Goal: Task Accomplishment & Management: Complete application form

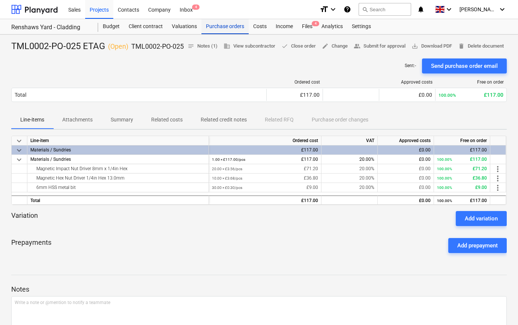
click at [210, 26] on div "Purchase orders" at bounding box center [225, 26] width 47 height 15
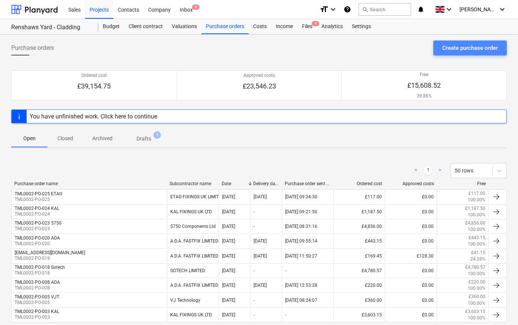
click at [446, 45] on div "Create purchase order" at bounding box center [470, 48] width 56 height 10
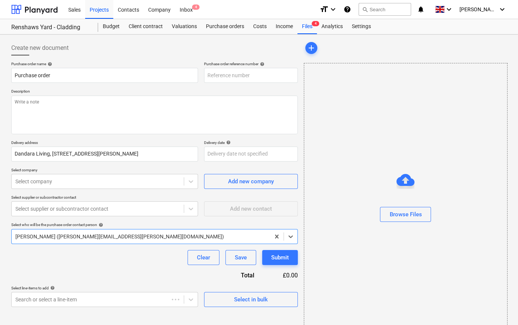
type textarea "x"
type input "TML0002-PO-026"
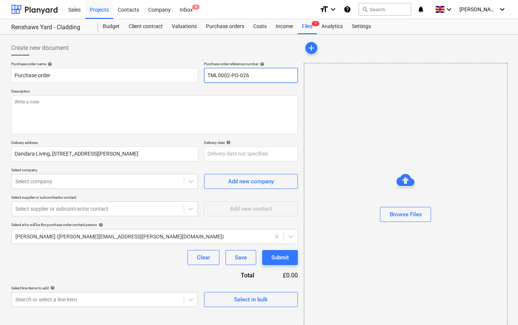
drag, startPoint x: 253, startPoint y: 74, endPoint x: 208, endPoint y: 76, distance: 44.7
click at [206, 76] on input "TML0002-PO-026" at bounding box center [251, 75] width 94 height 15
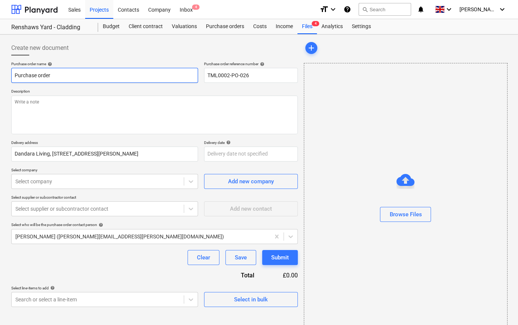
drag, startPoint x: 60, startPoint y: 75, endPoint x: 12, endPoint y: 74, distance: 48.0
click at [12, 74] on input "Purchase order" at bounding box center [104, 75] width 187 height 15
type textarea "x"
paste input "TML0002-PO-026"
type textarea "x"
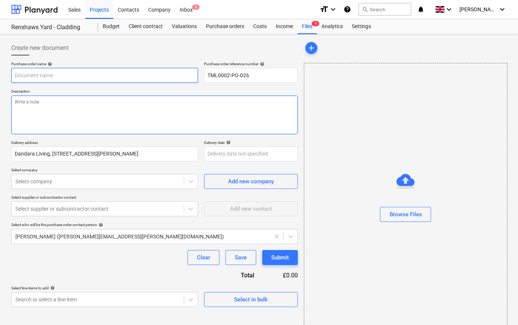
type input "TML0002-PO-026"
type textarea "x"
type input "TML0002-PO-026"
type textarea "x"
type input "TML0002-PO-026 A"
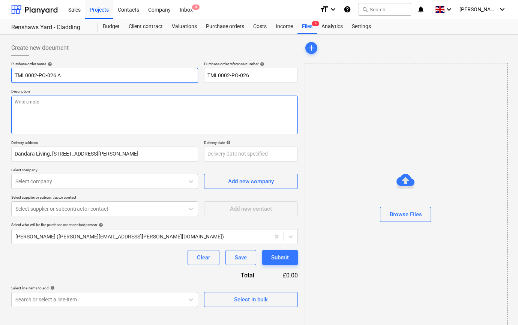
type textarea "x"
type input "TML0002-PO-026 AD"
type textarea "x"
type input "TML0002-PO-026 ADA"
click at [17, 108] on textarea at bounding box center [154, 115] width 287 height 39
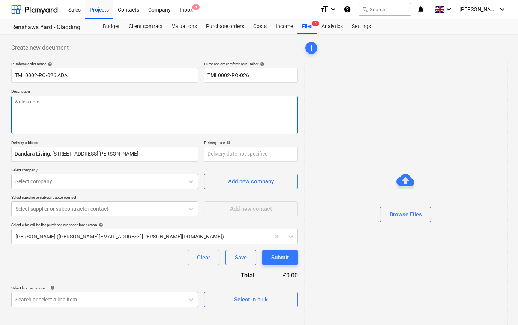
type textarea "x"
type textarea "S"
type textarea "x"
type textarea "Si"
type textarea "x"
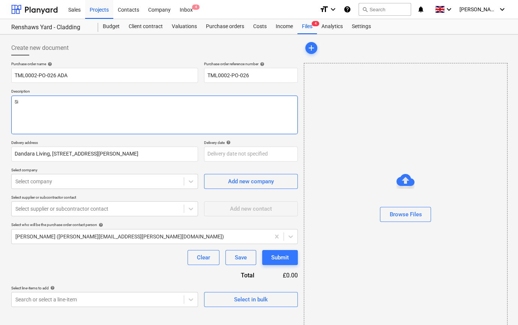
type textarea "Sit"
type textarea "x"
type textarea "Site"
type textarea "x"
type textarea "Site"
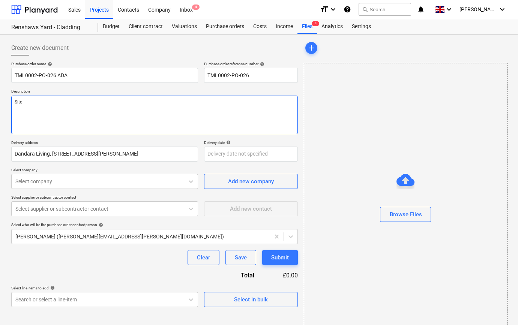
type textarea "x"
type textarea "Site c"
type textarea "x"
type textarea "Site co"
type textarea "x"
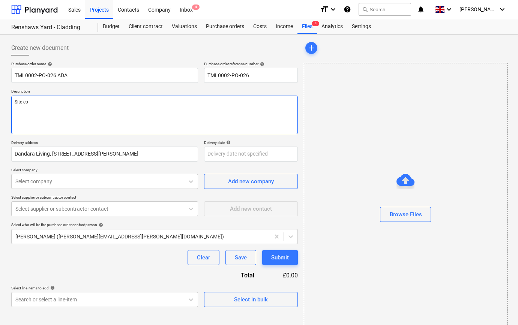
type textarea "Site con"
type textarea "x"
type textarea "Site cont"
type textarea "x"
type textarea "Site conta"
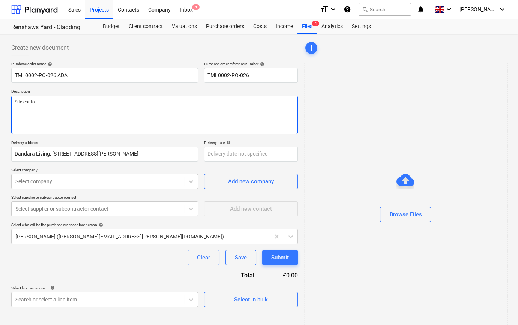
type textarea "x"
type textarea "Site contac"
type textarea "x"
type textarea "Site contact"
type textarea "x"
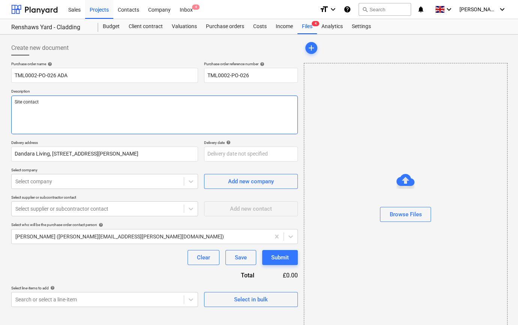
type textarea "Site contact"
type textarea "x"
type textarea "Site contact M"
type textarea "x"
type textarea "Site contact [PERSON_NAME]"
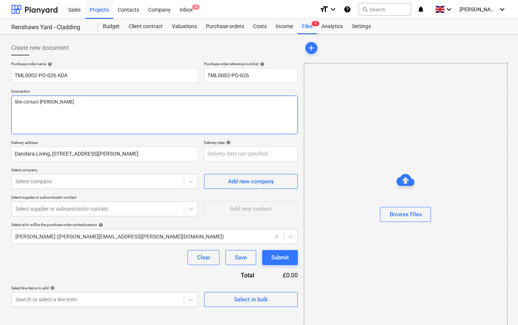
type textarea "x"
type textarea "Site contact Mar"
type textarea "x"
type textarea "Site contact [PERSON_NAME]"
type textarea "x"
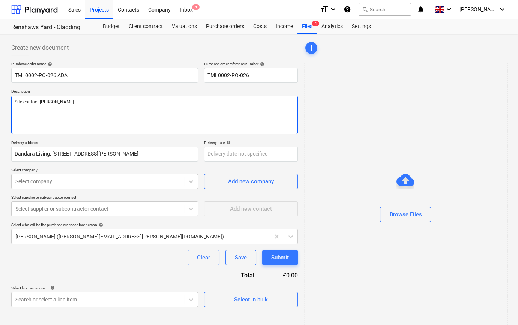
type textarea "Site contact [PERSON_NAME]"
type textarea "x"
type textarea "Site contact [PERSON_NAME]"
type textarea "x"
type textarea "Site contact [PERSON_NAME]"
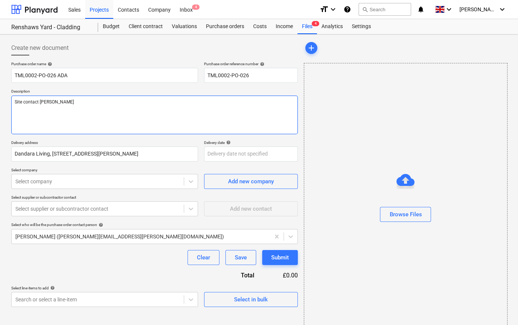
paste textarea "07960 164844"
type textarea "x"
type textarea "Site contact [PERSON_NAME] [PHONE_NUMBER]"
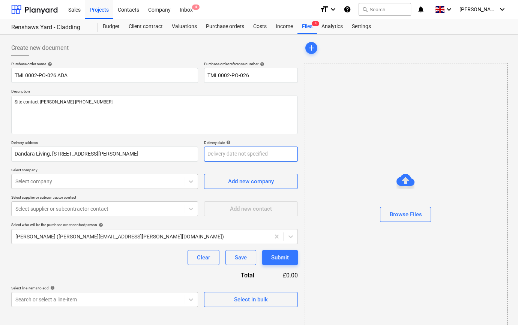
click at [216, 156] on body "Sales Projects Contacts Company Inbox 4 format_size keyboard_arrow_down help se…" at bounding box center [259, 162] width 518 height 325
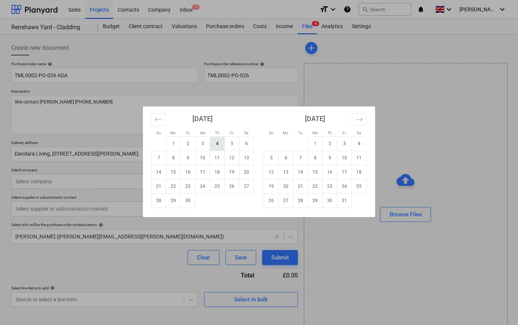
click at [217, 144] on td "4" at bounding box center [217, 144] width 15 height 14
type textarea "x"
type input "[DATE]"
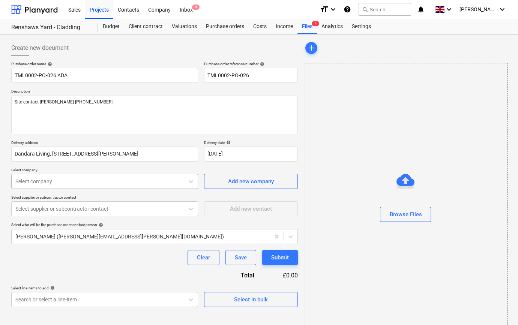
click at [52, 180] on div at bounding box center [97, 182] width 165 height 8
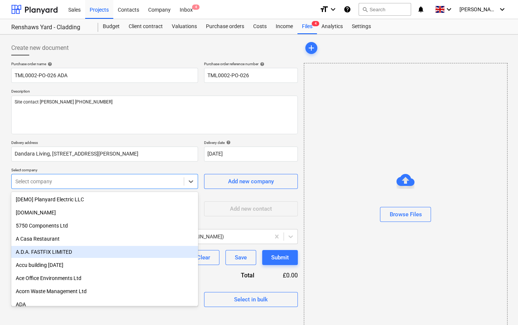
click at [34, 252] on div "A.D.A. FASTFIX LIMITED" at bounding box center [104, 252] width 187 height 12
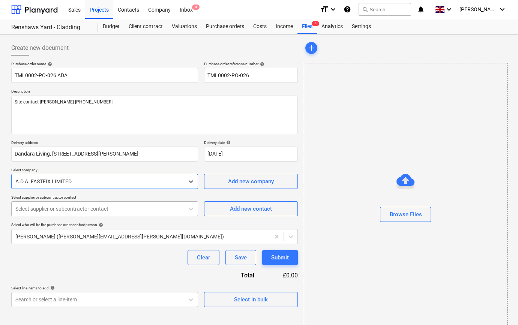
click at [42, 212] on div at bounding box center [97, 209] width 165 height 8
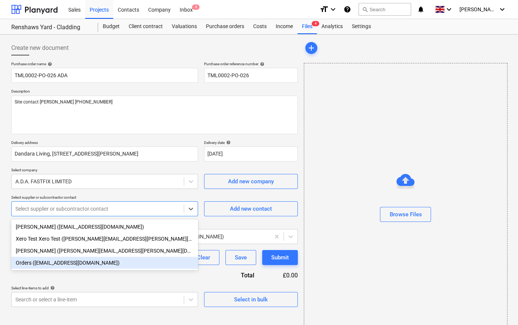
click at [35, 267] on div "Orders ([EMAIL_ADDRESS][DOMAIN_NAME])" at bounding box center [104, 263] width 187 height 12
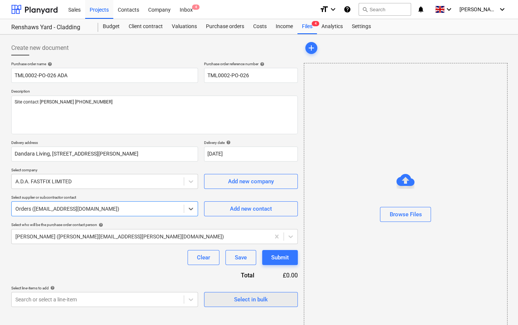
click at [215, 300] on span "Select in bulk" at bounding box center [251, 300] width 75 height 10
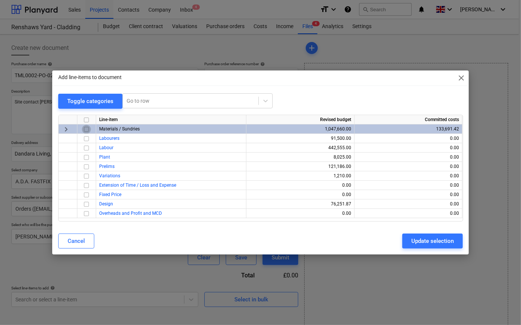
click at [85, 129] on input "checkbox" at bounding box center [86, 129] width 9 height 9
click at [414, 240] on div "Update selection" at bounding box center [432, 241] width 42 height 10
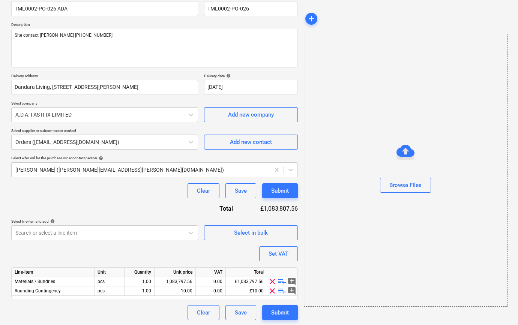
scroll to position [68, 0]
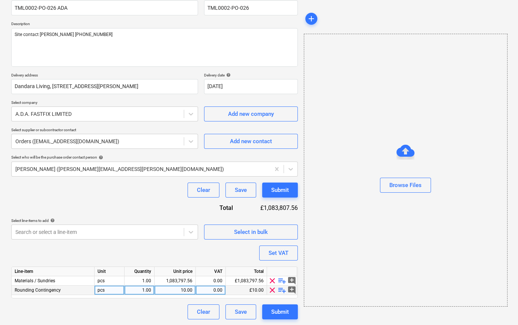
click at [269, 290] on span "clear" at bounding box center [272, 290] width 9 height 9
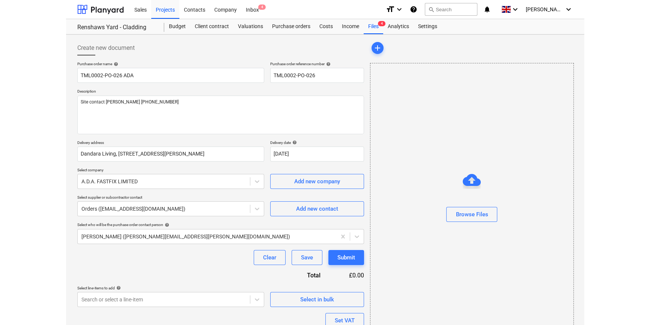
scroll to position [0, 0]
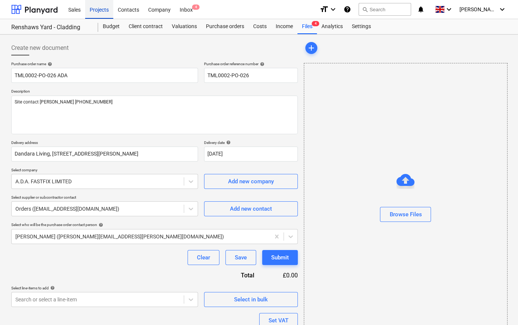
click at [98, 8] on div "Projects" at bounding box center [99, 9] width 28 height 19
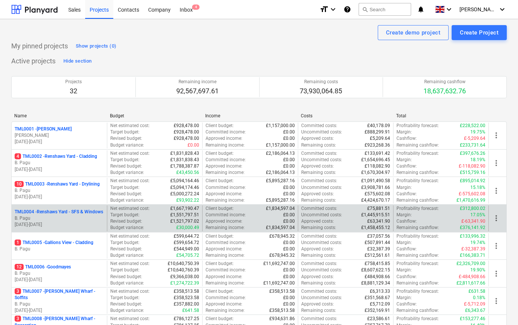
click at [85, 222] on p "[DATE] - [DATE]" at bounding box center [59, 225] width 89 height 6
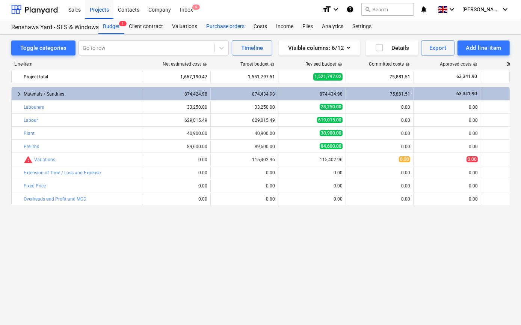
click at [217, 28] on div "Purchase orders" at bounding box center [225, 26] width 47 height 15
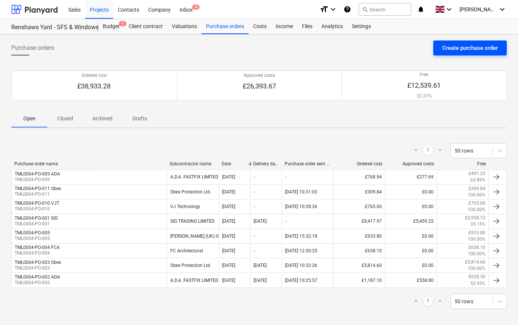
click at [476, 47] on div "Create purchase order" at bounding box center [470, 48] width 56 height 10
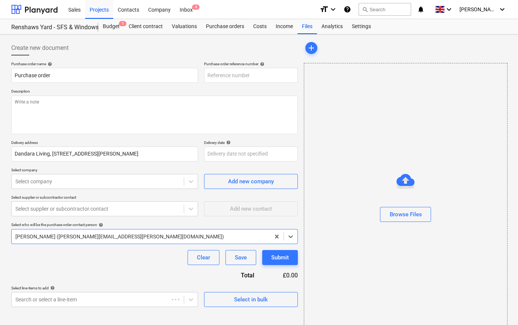
type textarea "x"
type input "TML0004-PO-020"
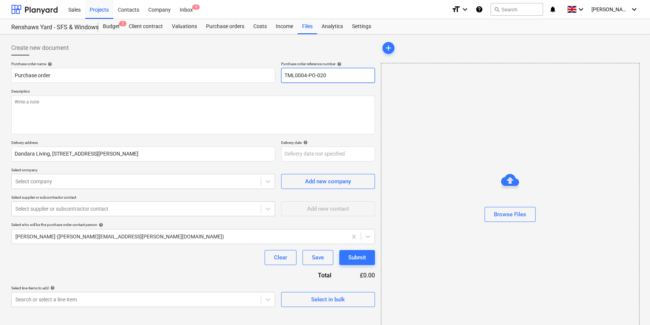
drag, startPoint x: 327, startPoint y: 75, endPoint x: 284, endPoint y: 77, distance: 42.8
click at [284, 77] on input "TML0004-PO-020" at bounding box center [328, 75] width 94 height 15
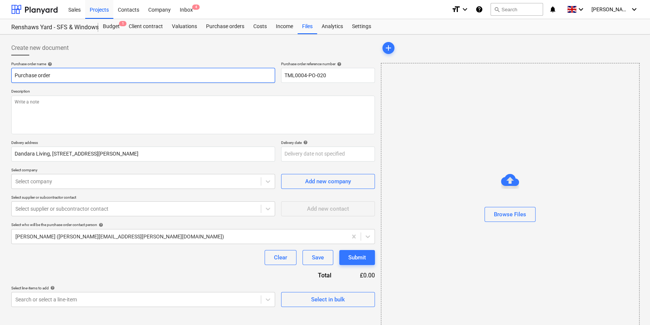
drag, startPoint x: 56, startPoint y: 74, endPoint x: 14, endPoint y: 75, distance: 42.0
click at [14, 75] on input "Purchase order" at bounding box center [143, 75] width 264 height 15
type textarea "x"
paste input "TML0004-PO-020"
type textarea "x"
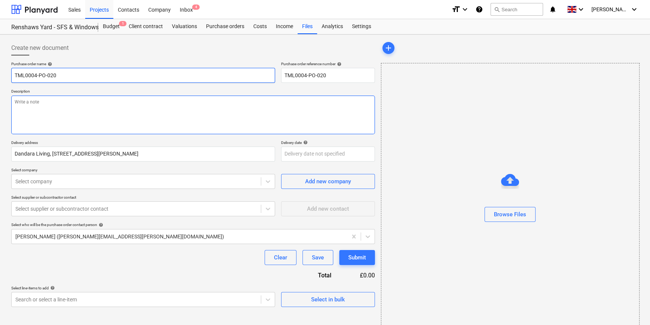
type input "TML0004-PO-020"
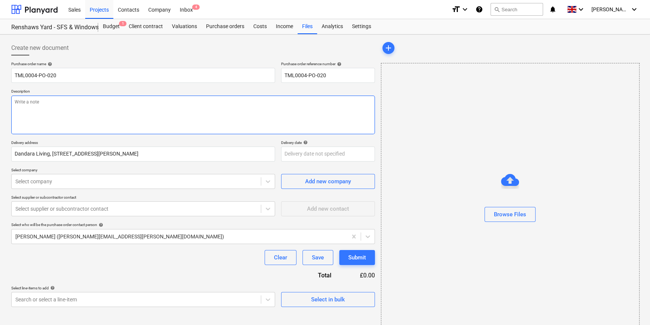
click at [27, 108] on textarea at bounding box center [193, 115] width 364 height 39
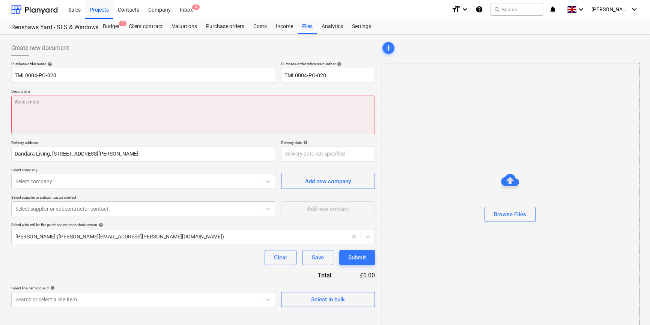
paste textarea "Site contact [PERSON_NAME] [PHONE_NUMBER]"
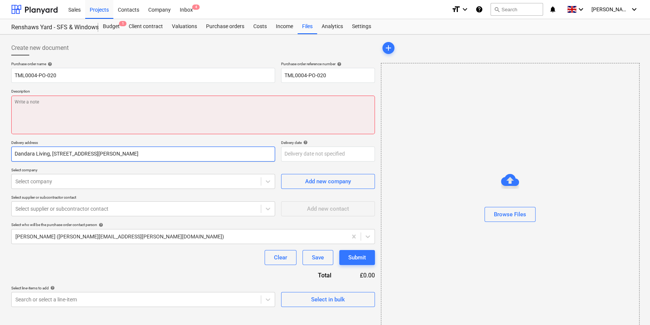
type textarea "x"
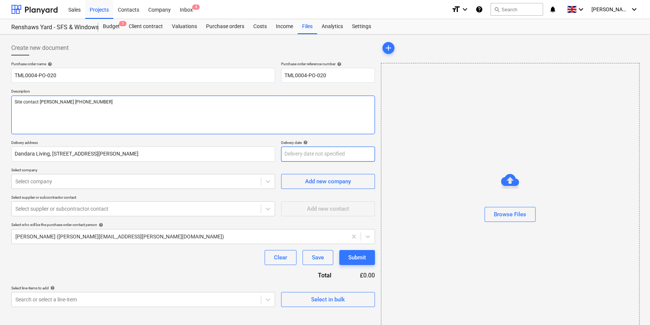
type textarea "Site contact [PERSON_NAME] [PHONE_NUMBER]"
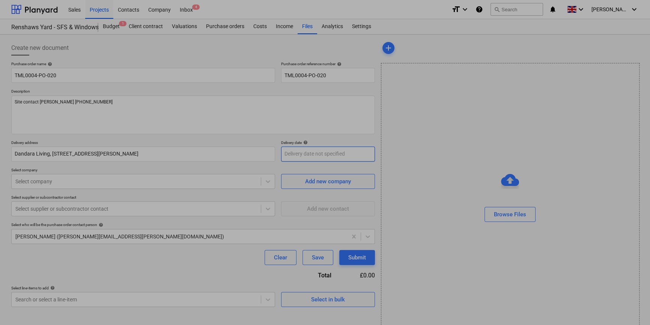
click at [302, 153] on body "Sales Projects Contacts Company Inbox 4 format_size keyboard_arrow_down help se…" at bounding box center [325, 162] width 650 height 325
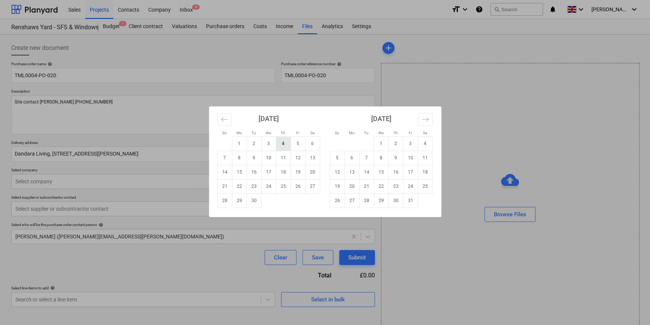
click at [283, 143] on td "4" at bounding box center [283, 144] width 15 height 14
type textarea "x"
type input "[DATE]"
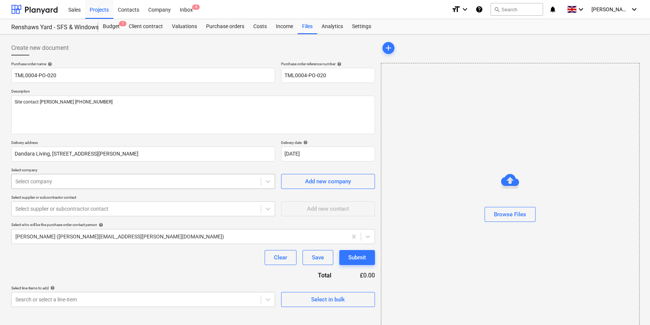
click at [45, 183] on div at bounding box center [136, 182] width 242 height 8
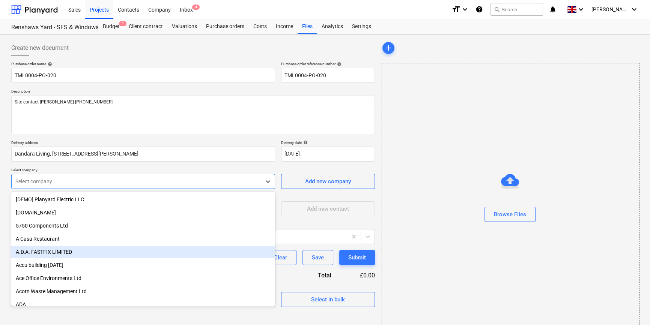
click at [45, 253] on div "A.D.A. FASTFIX LIMITED" at bounding box center [143, 252] width 264 height 12
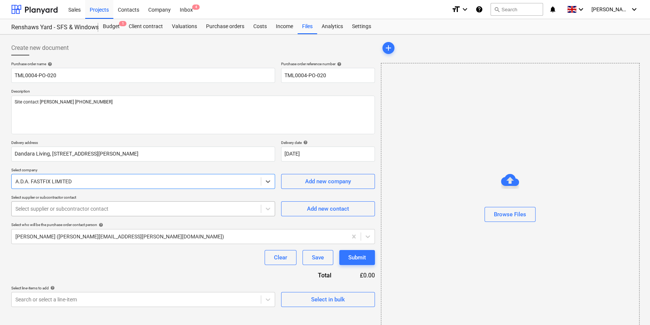
click at [84, 212] on div at bounding box center [136, 209] width 242 height 8
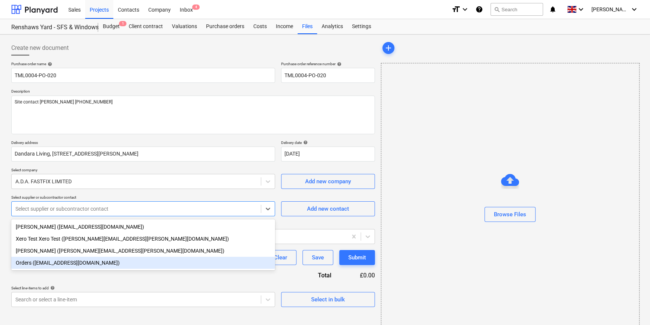
click at [60, 266] on div "Orders ([EMAIL_ADDRESS][DOMAIN_NAME])" at bounding box center [143, 263] width 264 height 12
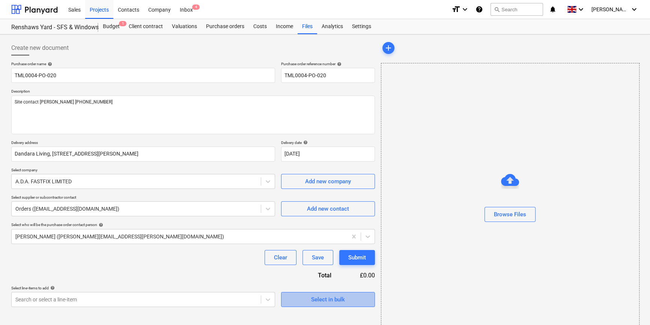
click at [329, 302] on div "Select in bulk" at bounding box center [328, 300] width 34 height 10
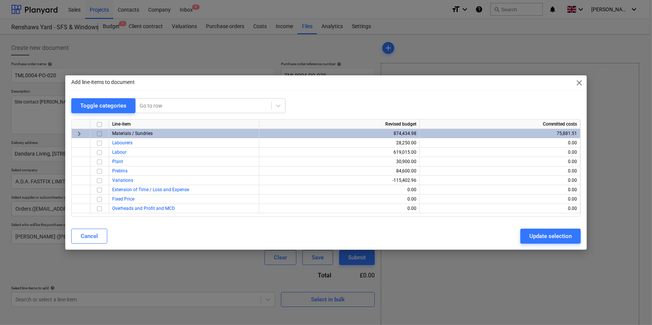
click at [98, 133] on input "checkbox" at bounding box center [99, 133] width 9 height 9
click at [518, 240] on div "Update selection" at bounding box center [551, 237] width 42 height 10
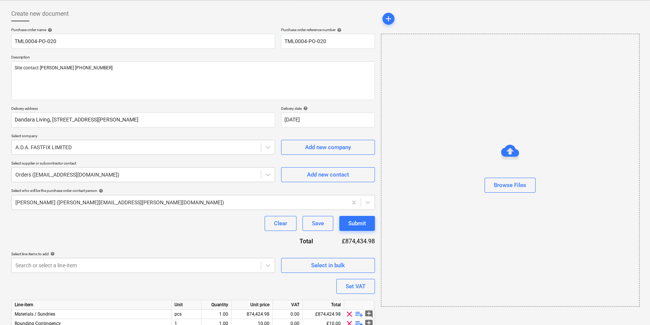
scroll to position [68, 0]
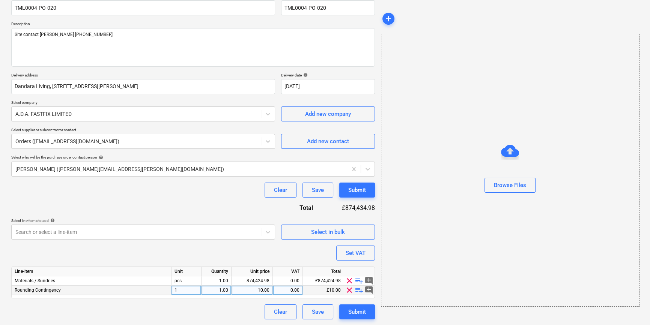
click at [348, 288] on span "clear" at bounding box center [349, 290] width 9 height 9
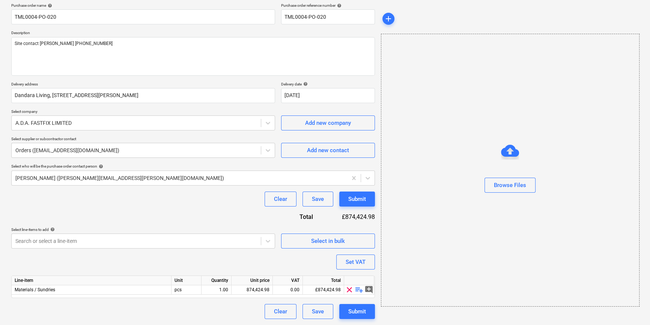
scroll to position [58, 0]
click at [358, 290] on span "playlist_add" at bounding box center [359, 290] width 9 height 9
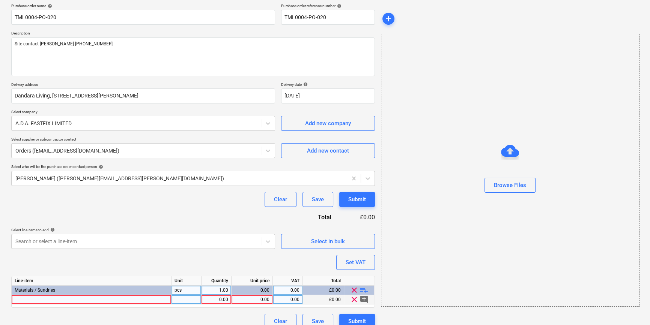
click at [33, 299] on div at bounding box center [92, 299] width 160 height 9
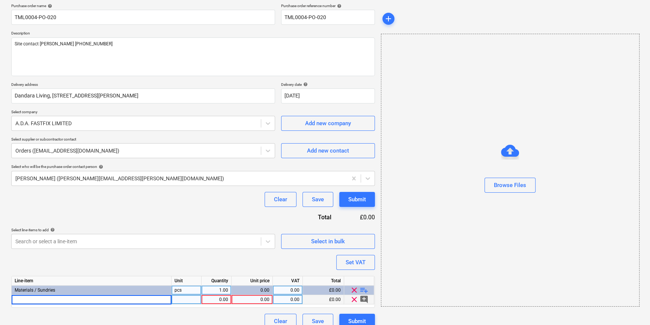
type textarea "x"
type input "2.4m x 1.2m Translucent Correx Fire Retardent Sheet LPS1207"
type textarea "x"
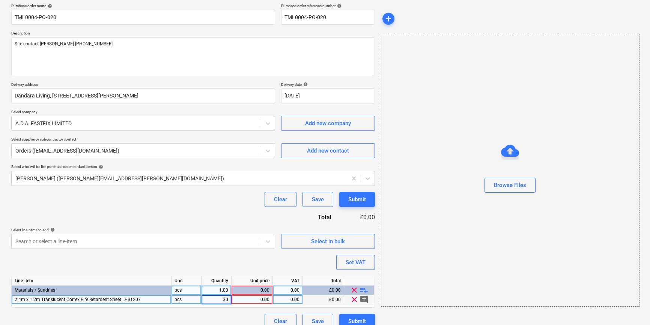
type input "300"
type textarea "x"
click at [251, 299] on div "0.00" at bounding box center [252, 299] width 35 height 9
type input "3.29"
type textarea "x"
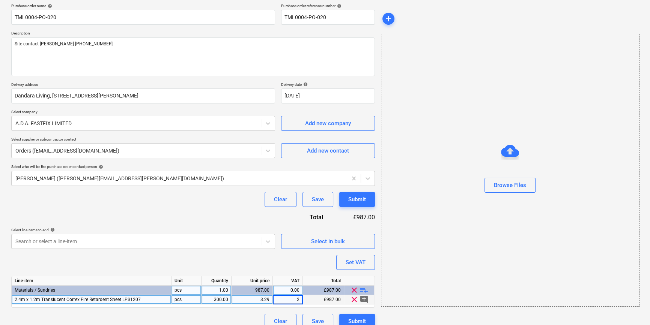
type input "20"
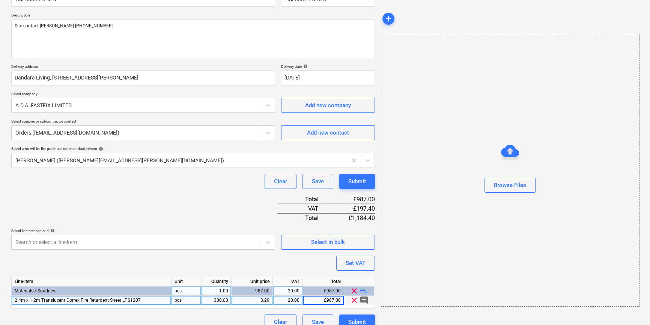
scroll to position [86, 0]
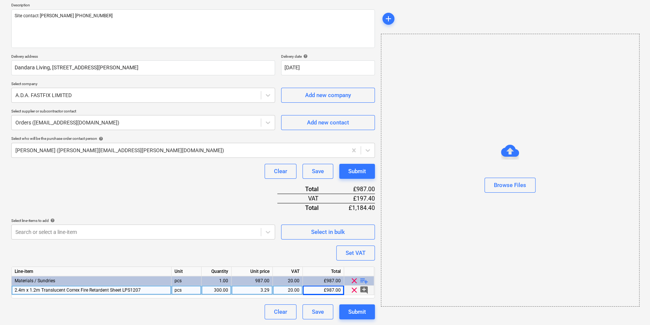
click at [361, 280] on span "playlist_add" at bounding box center [364, 281] width 9 height 9
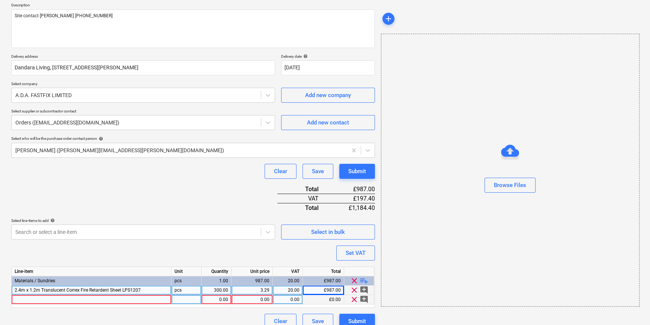
click at [23, 297] on div at bounding box center [92, 299] width 160 height 9
type textarea "x"
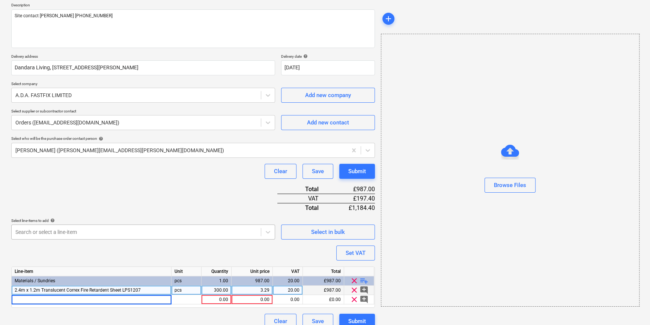
type input "45mm Stick Pins c/w Washer (500)"
type textarea "x"
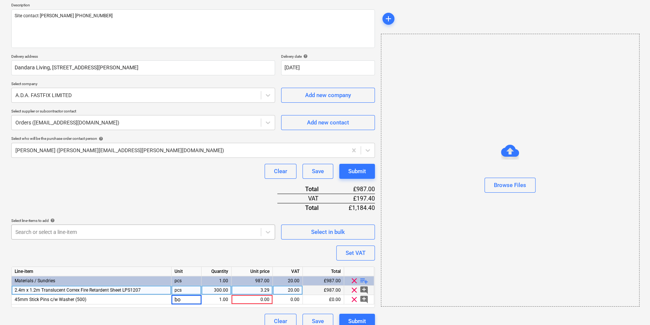
type input "box"
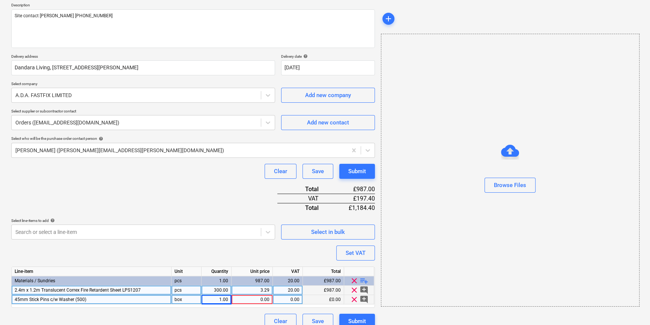
click at [216, 300] on div "1.00" at bounding box center [217, 299] width 24 height 9
type textarea "x"
type input "4"
type textarea "x"
type input "43.23"
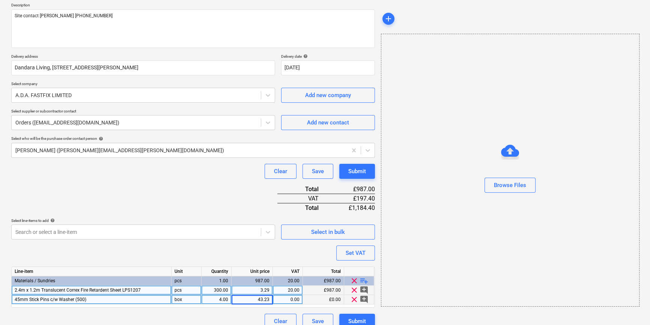
type textarea "x"
type input "20"
click at [362, 280] on span "playlist_add" at bounding box center [364, 281] width 9 height 9
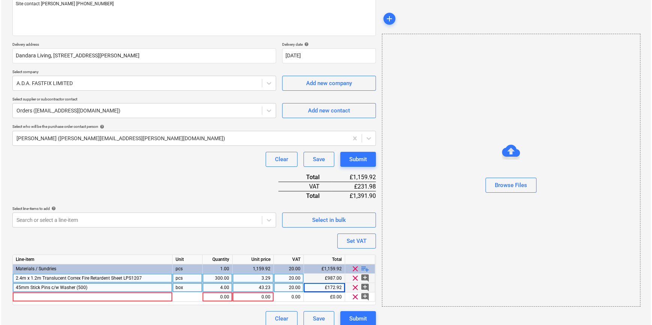
scroll to position [105, 0]
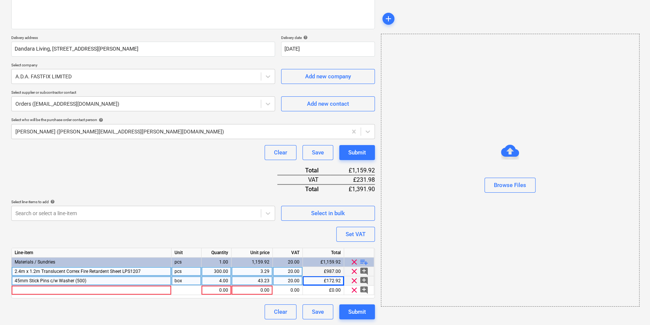
type textarea "x"
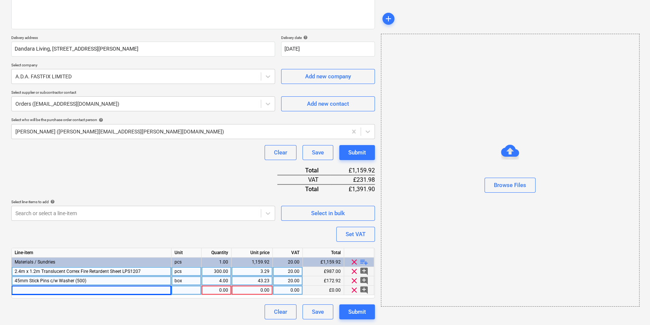
click at [29, 290] on div at bounding box center [92, 290] width 160 height 9
type input "600ml Blue Window Film Protector"
type textarea "x"
type input "roll"
type textarea "x"
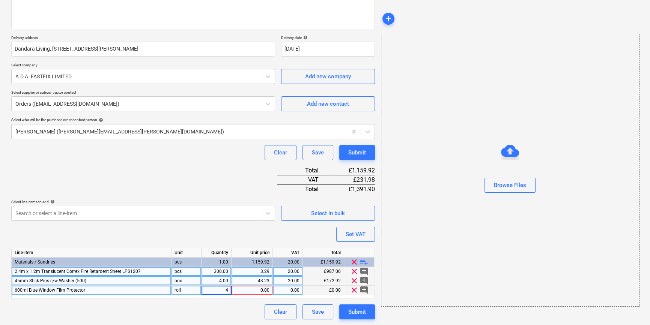
type input "40"
type textarea "x"
type input "13.94"
type textarea "x"
type input "20"
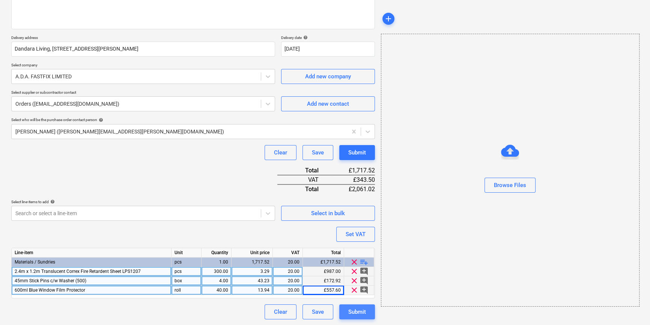
click at [348, 315] on div "Submit" at bounding box center [357, 312] width 18 height 10
type textarea "x"
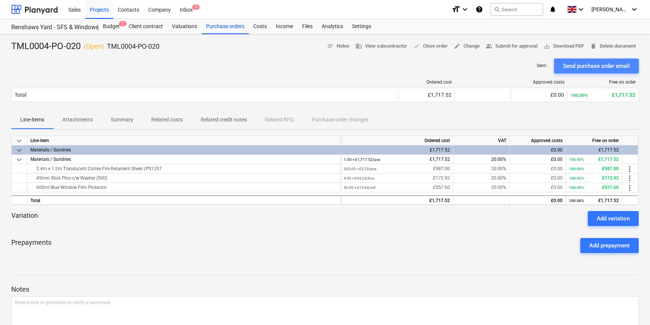
click at [518, 66] on div "Send purchase order email" at bounding box center [596, 66] width 67 height 10
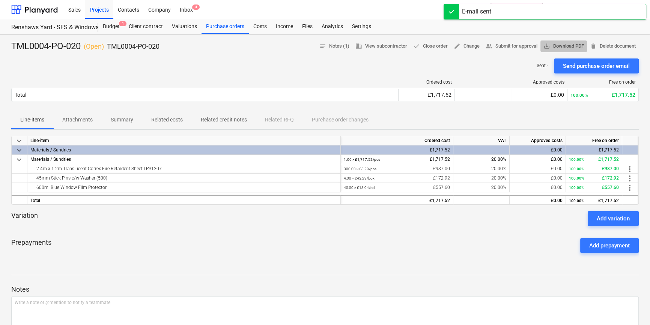
click at [518, 45] on span "save_alt Download PDF" at bounding box center [563, 46] width 41 height 9
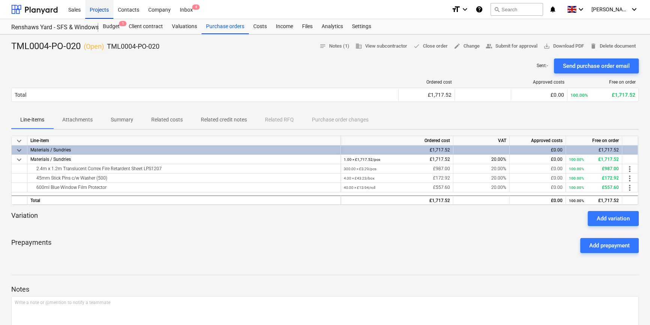
click at [98, 9] on div "Projects" at bounding box center [99, 9] width 28 height 19
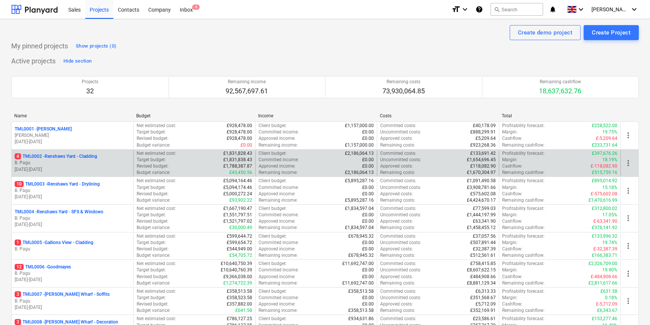
click at [94, 160] on p "B. Pagu" at bounding box center [73, 163] width 116 height 6
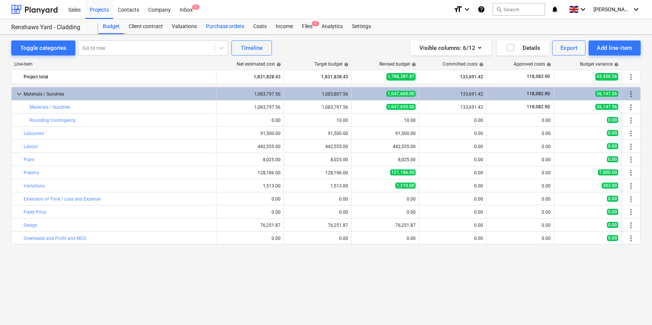
click at [208, 26] on div "Purchase orders" at bounding box center [225, 26] width 47 height 15
